Goal: Task Accomplishment & Management: Use online tool/utility

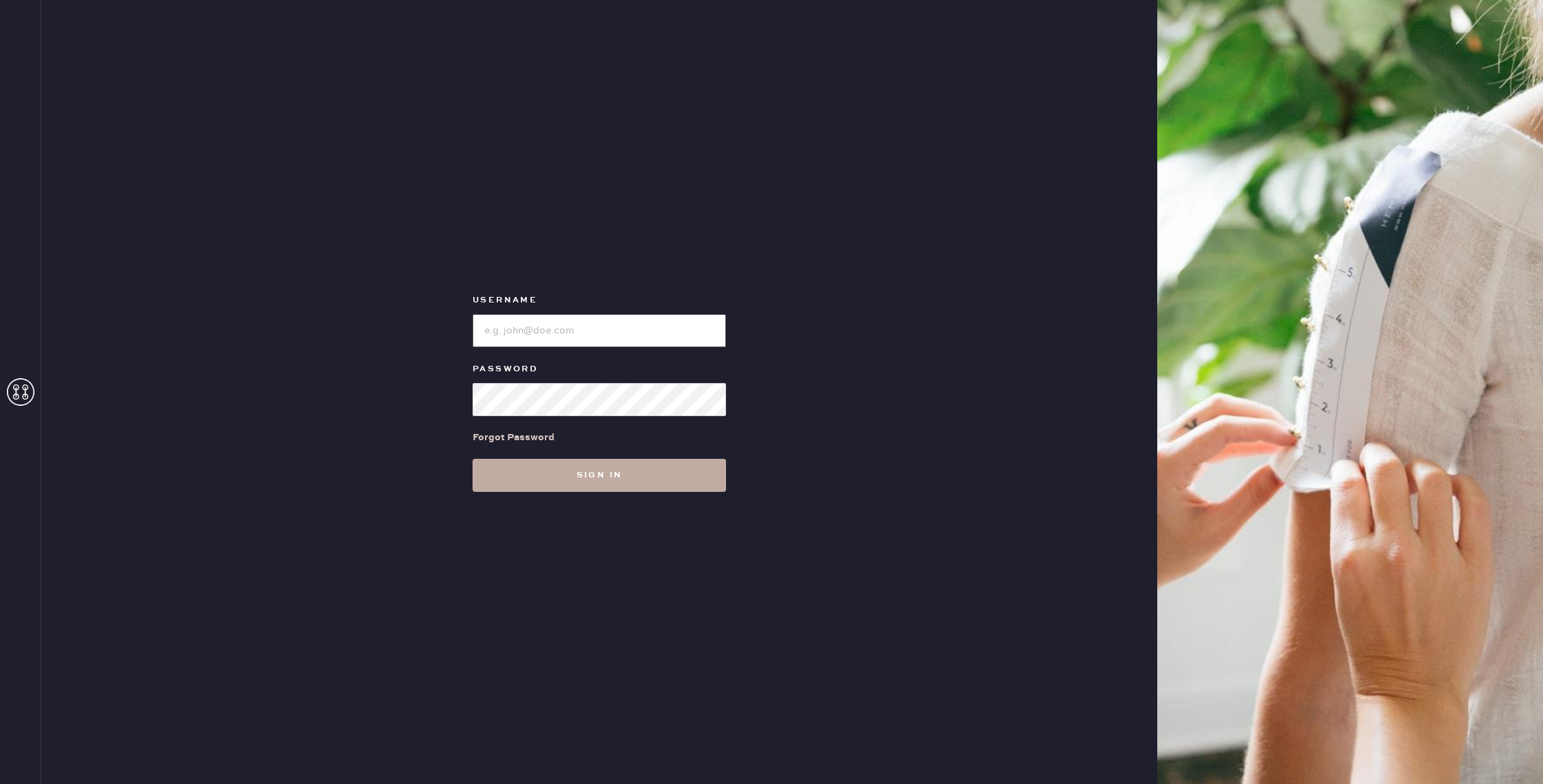
type input "reformationportland"
click at [648, 461] on button "Sign in" at bounding box center [600, 475] width 254 height 33
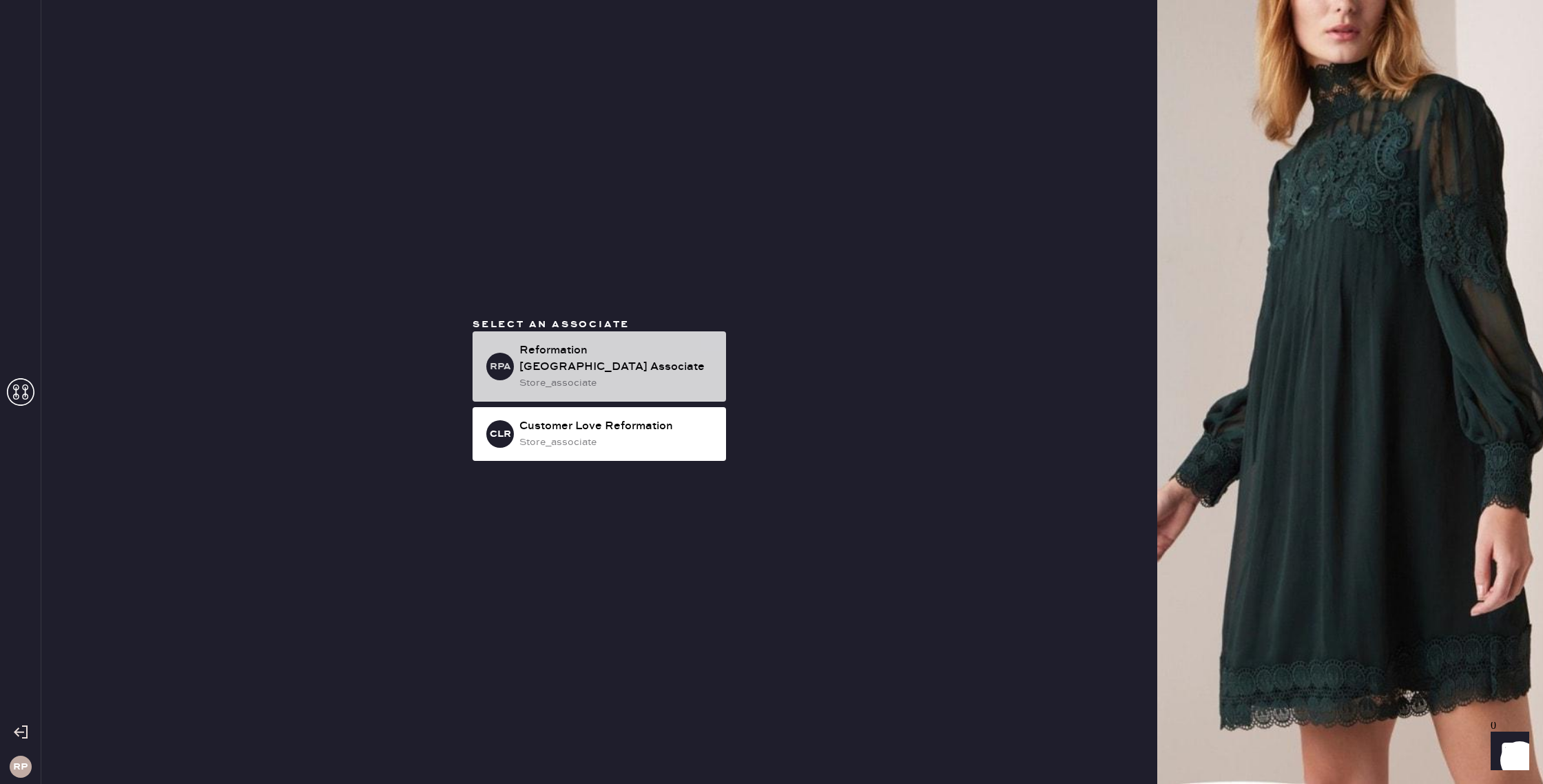
click at [638, 380] on div "store_associate" at bounding box center [617, 383] width 195 height 16
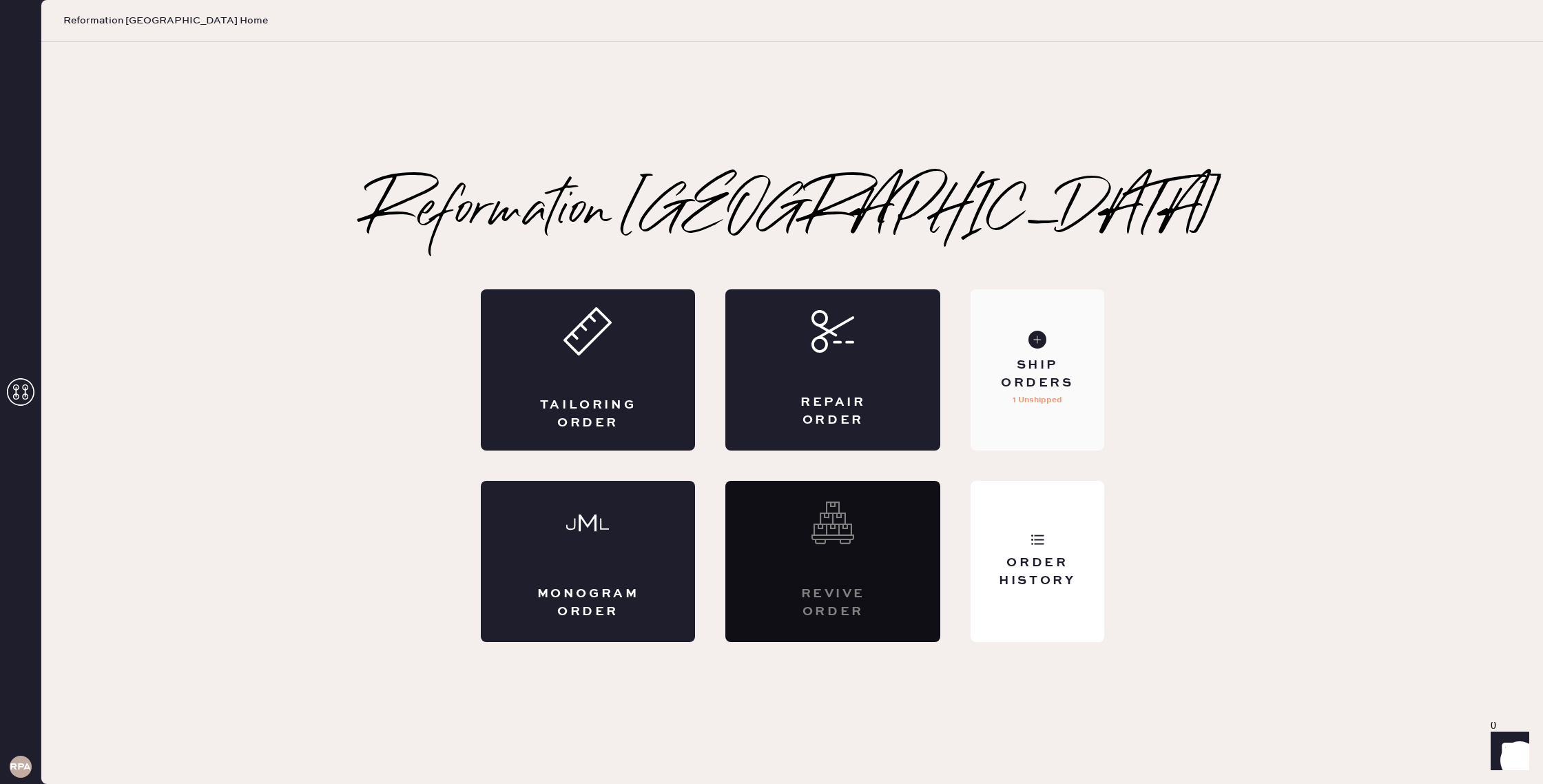
click at [1032, 387] on div "Ship Orders" at bounding box center [1037, 373] width 111 height 34
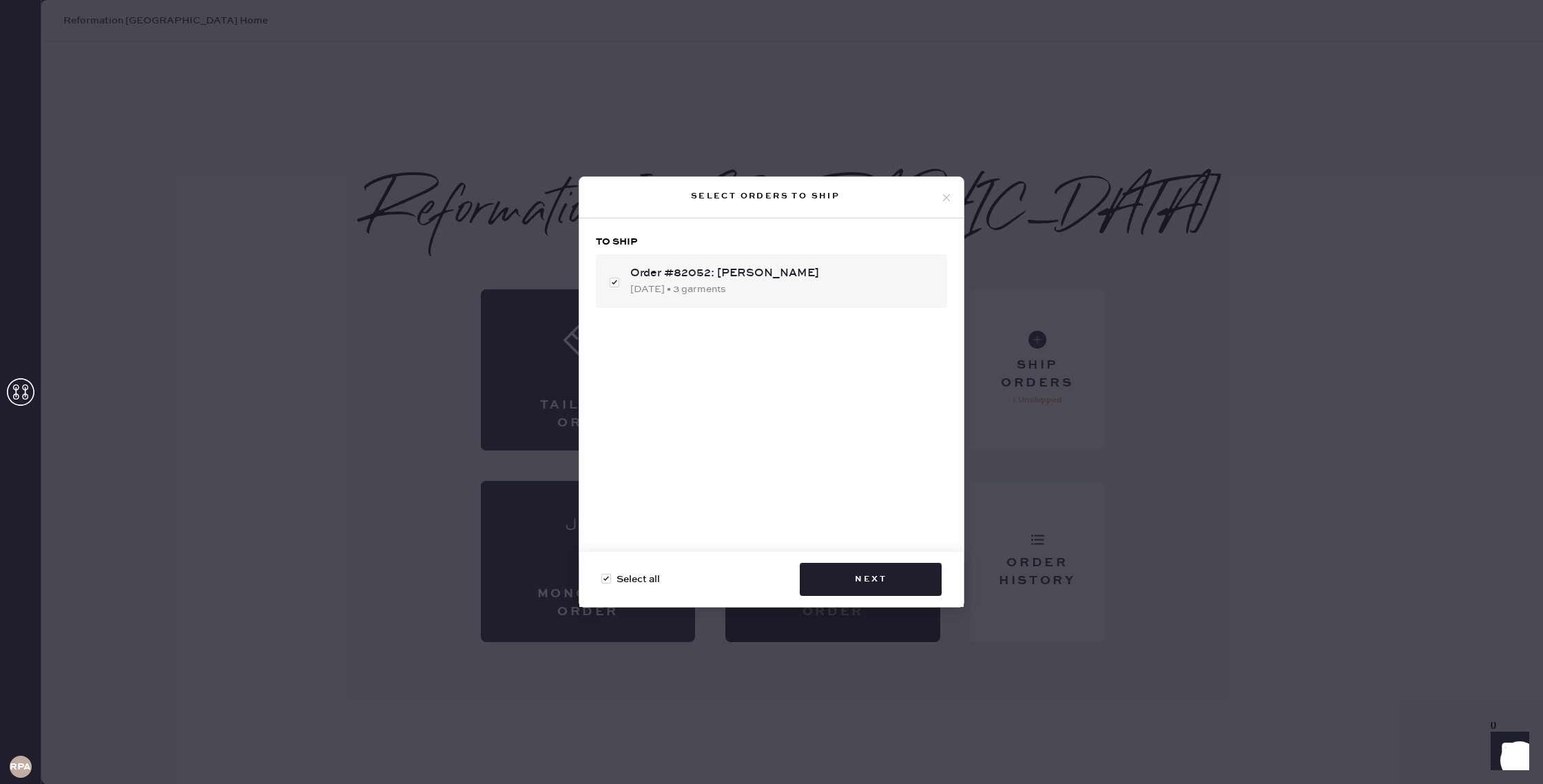
click at [903, 597] on div "Select all Next" at bounding box center [772, 579] width 385 height 55
click at [903, 569] on button "Next" at bounding box center [870, 579] width 142 height 33
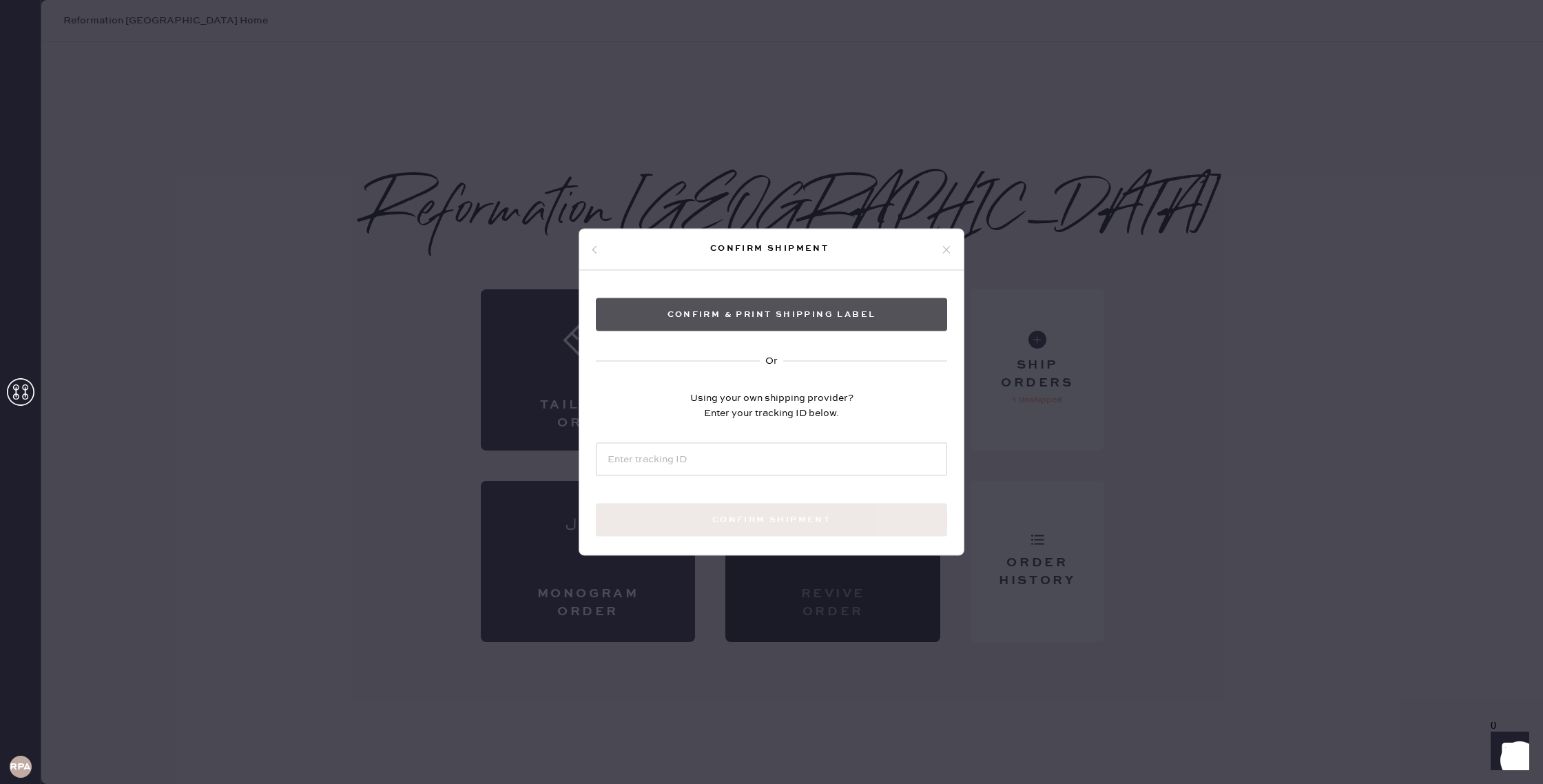
click at [814, 316] on button "Confirm & Print shipping label" at bounding box center [772, 314] width 352 height 33
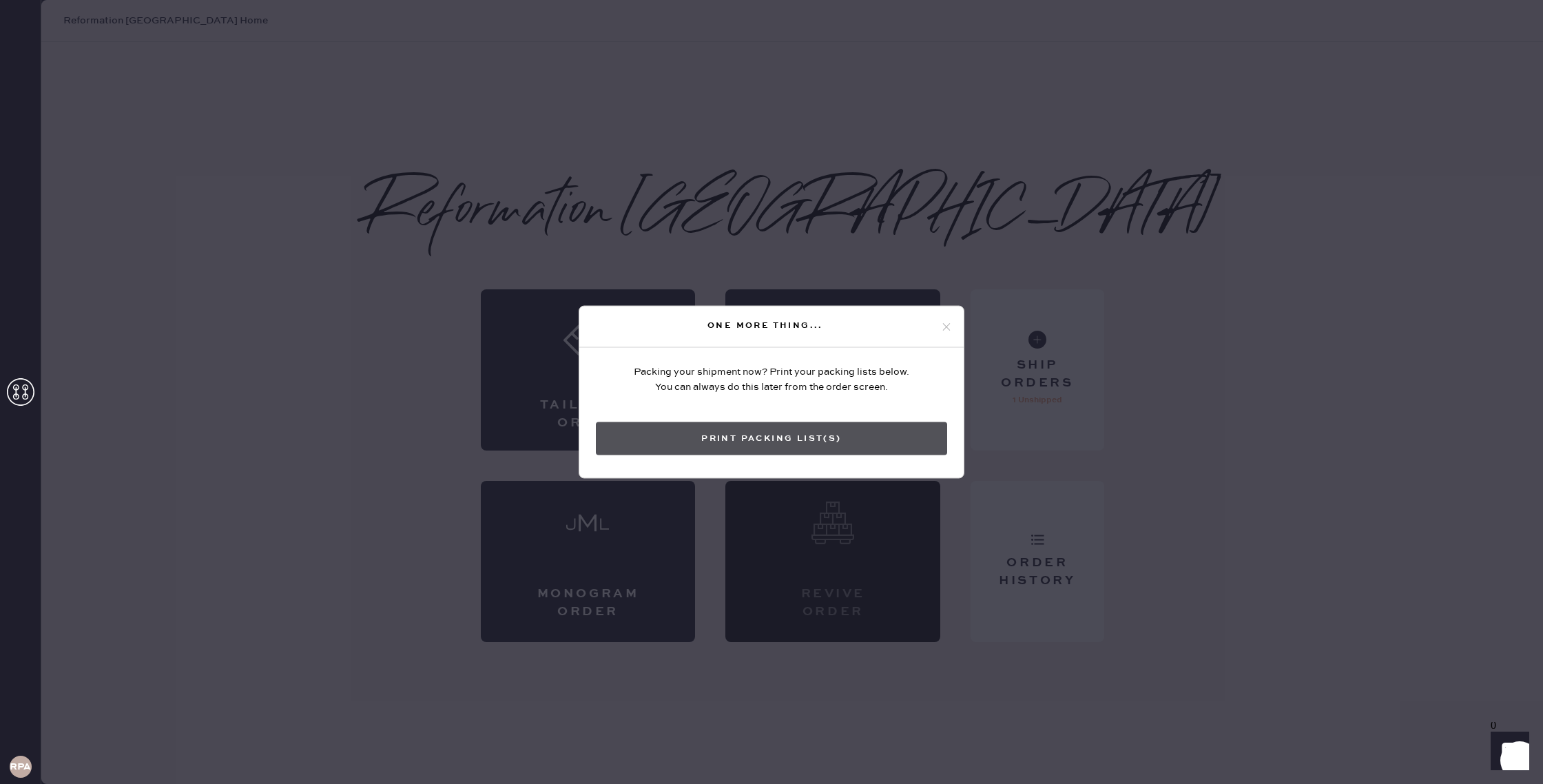
click at [868, 440] on button "Print Packing List(s)" at bounding box center [772, 438] width 352 height 33
